Goal: Transaction & Acquisition: Obtain resource

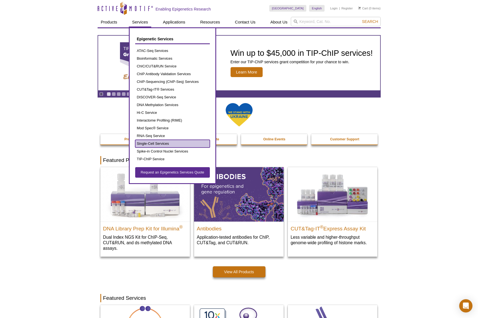
click at [156, 143] on link "Single-Cell Services" at bounding box center [172, 144] width 75 height 8
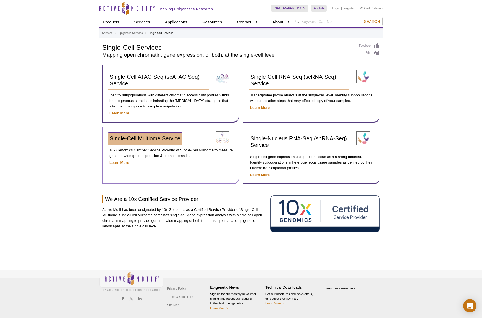
click at [150, 138] on span "Single-Cell Multiome Service​" at bounding box center [145, 138] width 71 height 6
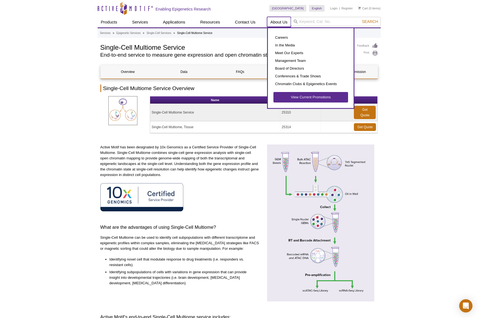
click at [277, 20] on link "About Us" at bounding box center [279, 22] width 24 height 11
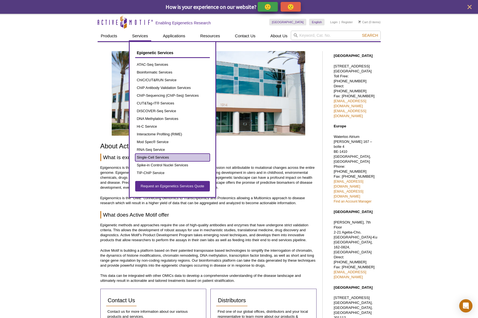
click at [150, 156] on link "Single-Cell Services" at bounding box center [172, 158] width 75 height 8
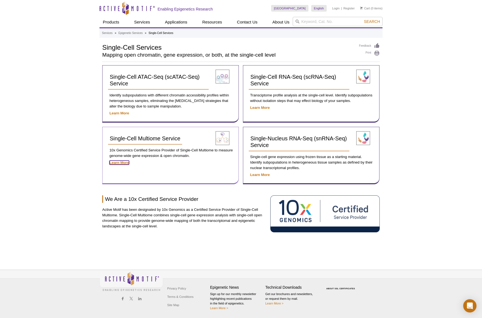
click at [119, 163] on strong "Learn More" at bounding box center [119, 163] width 20 height 4
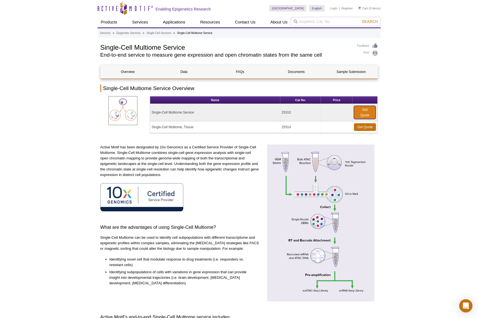
click at [367, 112] on link "Get Quote" at bounding box center [365, 112] width 22 height 13
